Goal: Find contact information: Find contact information

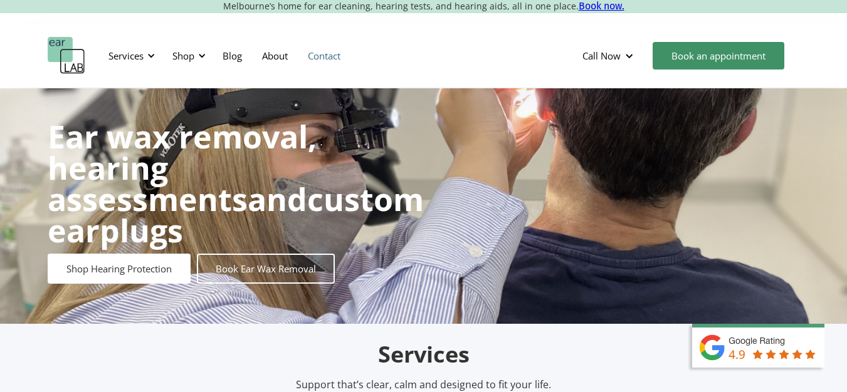
click at [322, 56] on link "Contact" at bounding box center [324, 56] width 53 height 36
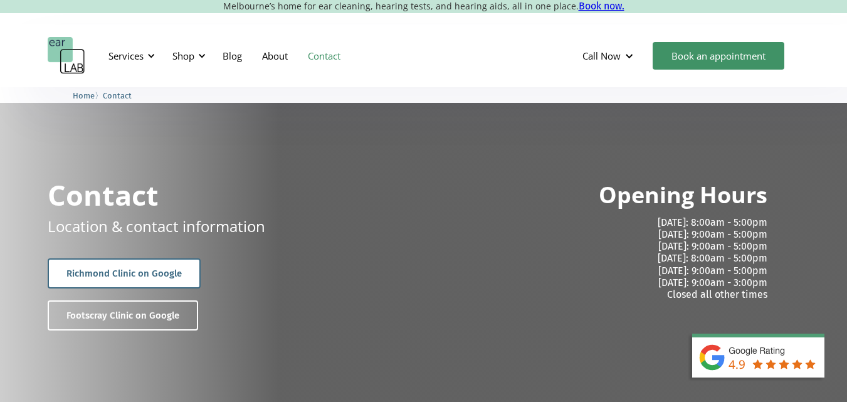
click at [140, 275] on link "Richmond Clinic on Google" at bounding box center [124, 273] width 153 height 30
click at [141, 275] on link "Richmond Clinic on Google" at bounding box center [124, 273] width 153 height 30
